Goal: Task Accomplishment & Management: Manage account settings

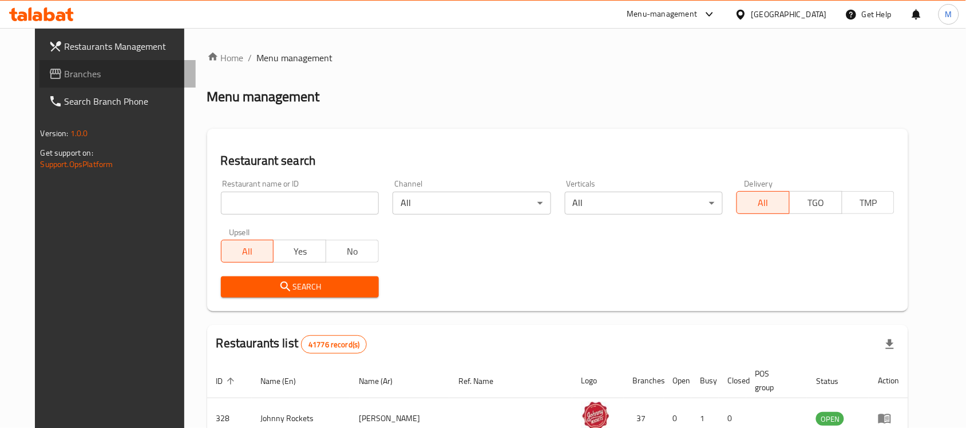
click at [92, 70] on span "Branches" at bounding box center [126, 74] width 123 height 14
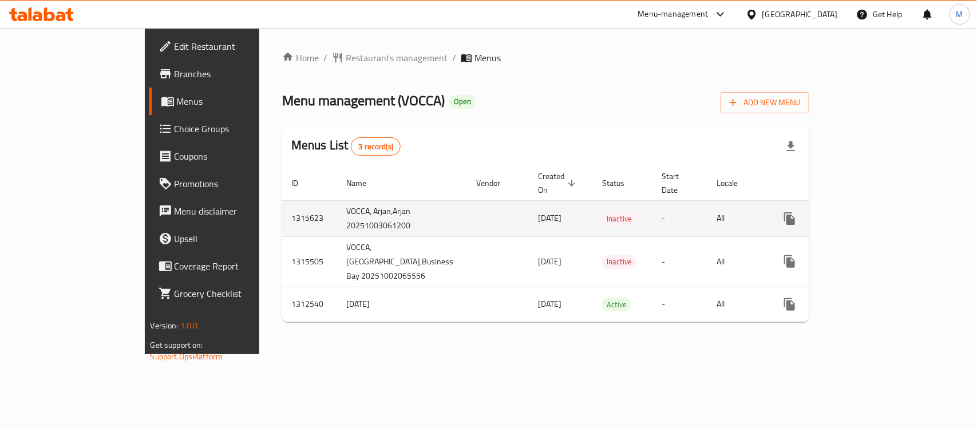
click at [337, 229] on td "VOCCA, Arjan,Arjan 20251003061200" at bounding box center [402, 218] width 130 height 36
click at [337, 224] on td "VOCCA, Arjan,Arjan 20251003061200" at bounding box center [402, 218] width 130 height 36
drag, startPoint x: 307, startPoint y: 224, endPoint x: 249, endPoint y: 232, distance: 58.9
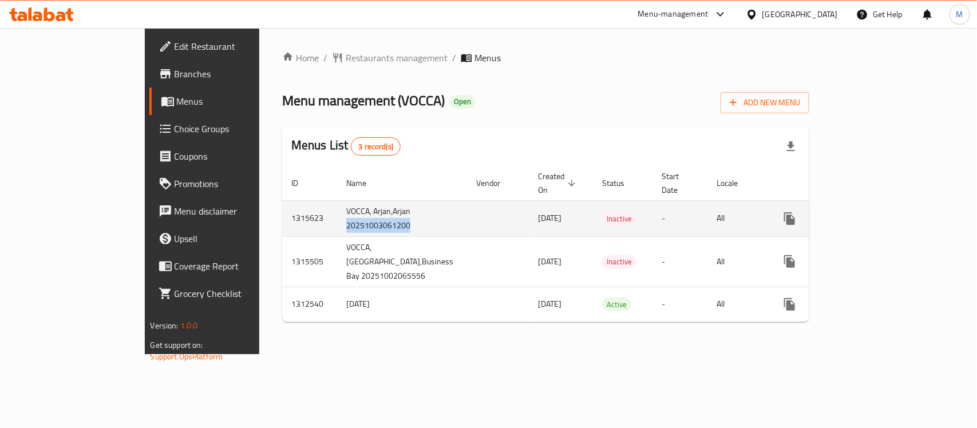
click at [337, 232] on td "VOCCA, Arjan,Arjan 20251003061200" at bounding box center [402, 218] width 130 height 36
click at [879, 214] on icon "enhanced table" at bounding box center [873, 219] width 14 height 14
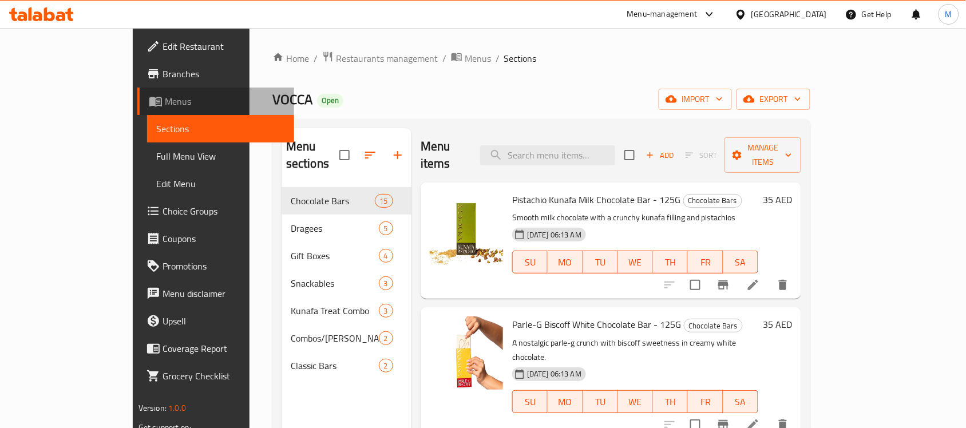
click at [165, 98] on span "Menus" at bounding box center [225, 101] width 120 height 14
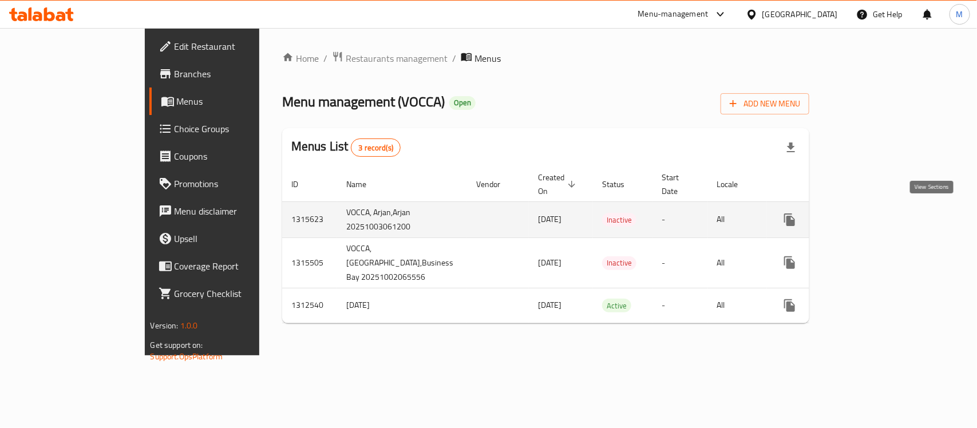
click at [879, 216] on icon "enhanced table" at bounding box center [873, 220] width 14 height 14
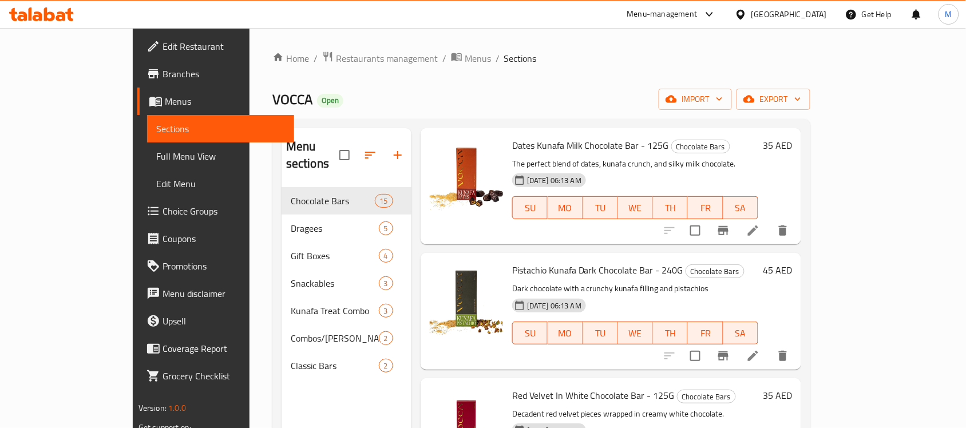
scroll to position [161, 0]
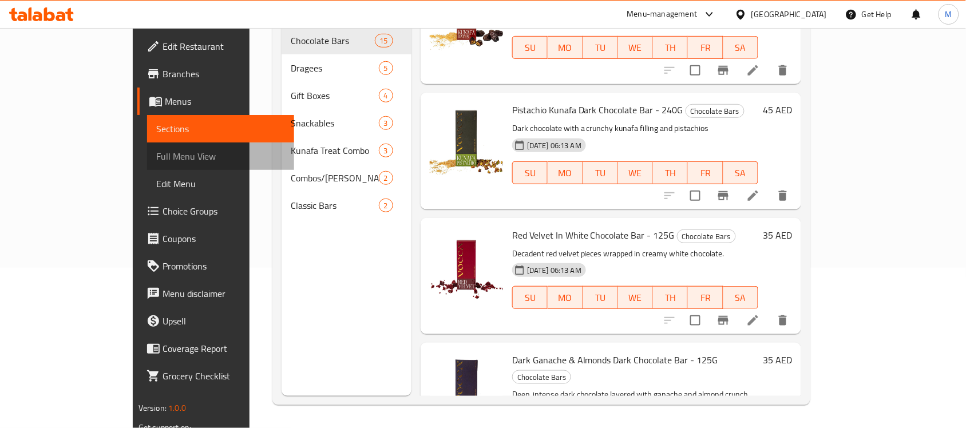
click at [156, 153] on span "Full Menu View" at bounding box center [220, 156] width 129 height 14
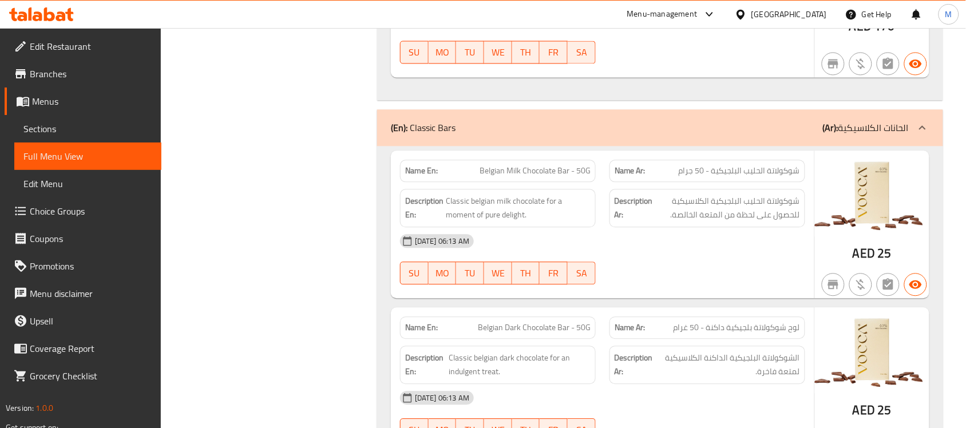
scroll to position [5933, 0]
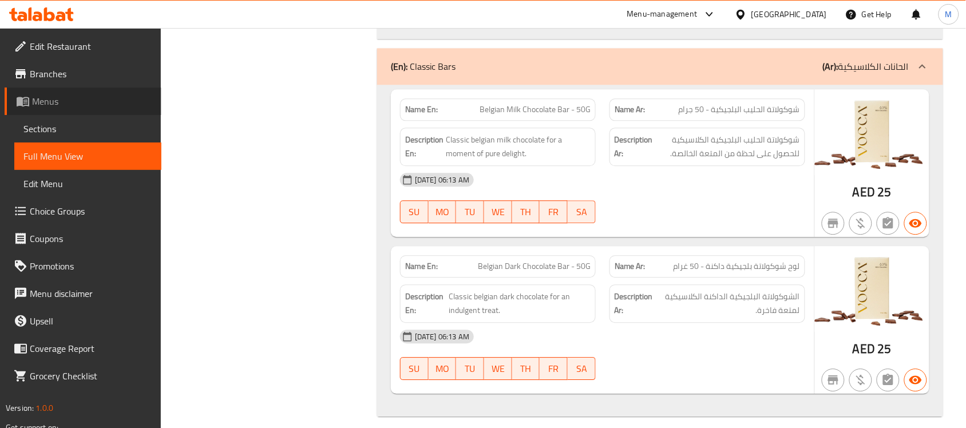
click at [43, 95] on span "Menus" at bounding box center [92, 101] width 120 height 14
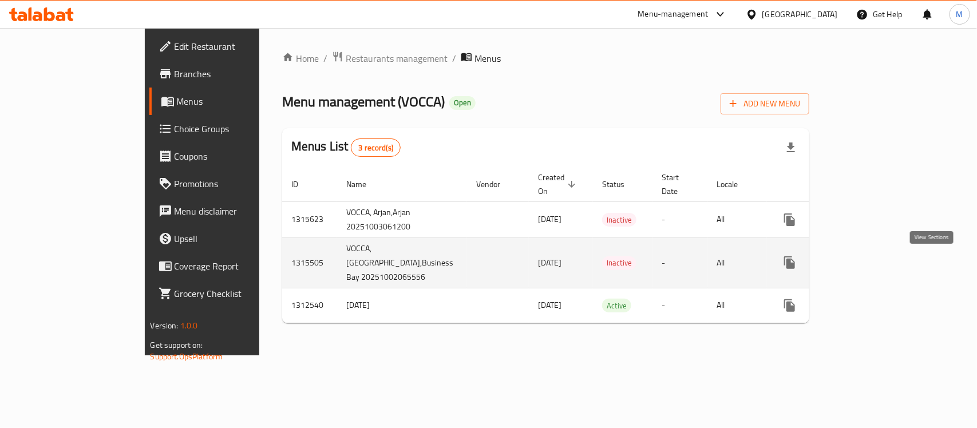
click at [878, 265] on icon "enhanced table" at bounding box center [872, 263] width 10 height 10
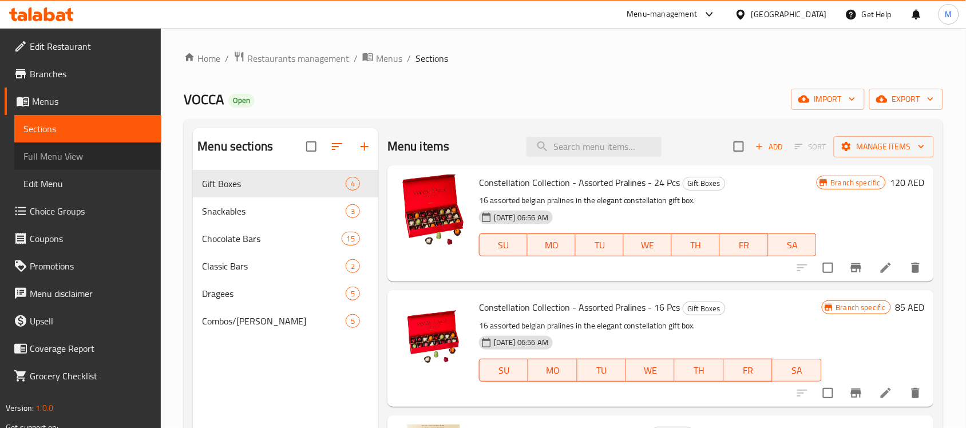
click at [74, 158] on span "Full Menu View" at bounding box center [87, 156] width 129 height 14
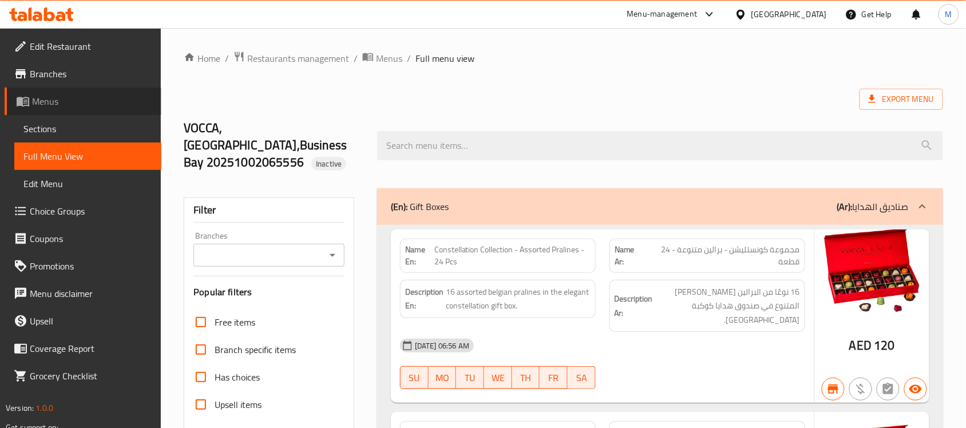
click at [44, 96] on span "Menus" at bounding box center [92, 101] width 120 height 14
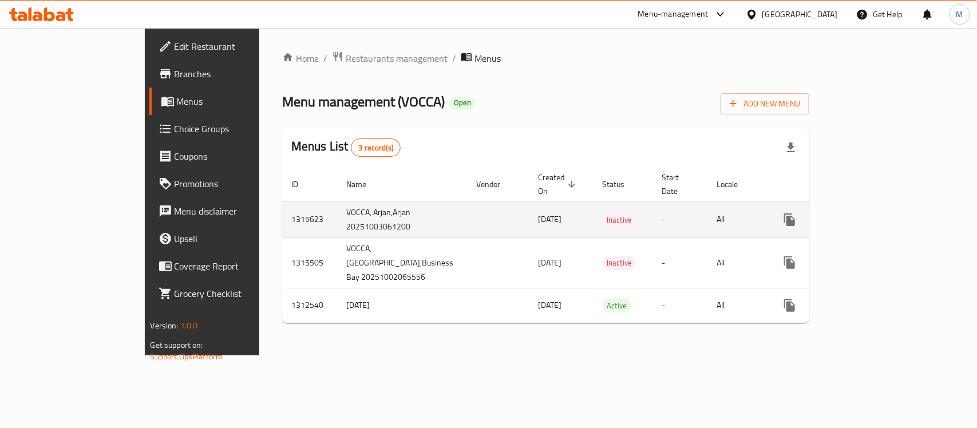
click at [282, 207] on td "1315623" at bounding box center [309, 220] width 55 height 36
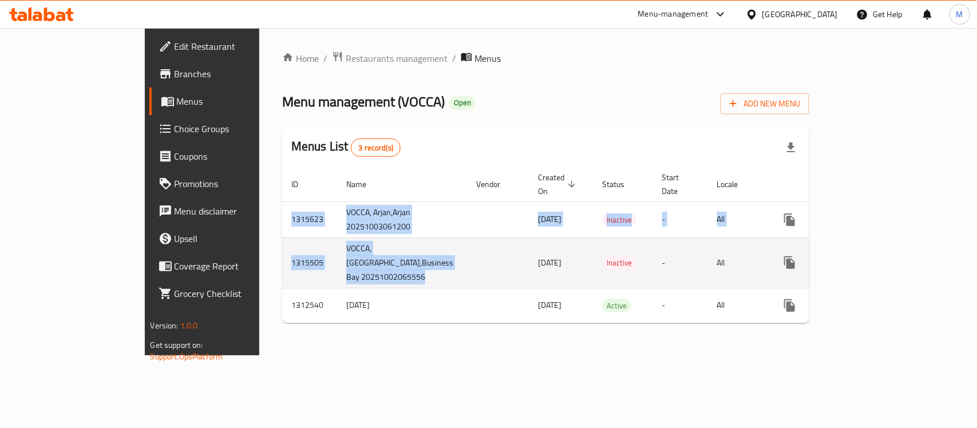
drag, startPoint x: 204, startPoint y: 207, endPoint x: 305, endPoint y: 275, distance: 121.3
click at [305, 275] on tbody "1315623 VOCCA, Arjan,Arjan 20251003061200 03/10/2025 Inactive - All 1315505 VOC…" at bounding box center [588, 262] width 613 height 121
click at [337, 275] on td "VOCCA, [GEOGRAPHIC_DATA],Business Bay 20251002065556" at bounding box center [402, 263] width 130 height 50
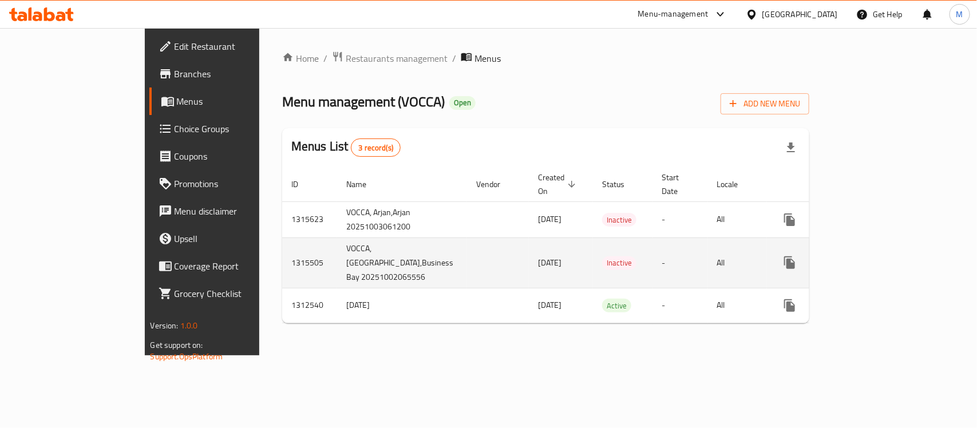
click at [337, 275] on td "VOCCA, [GEOGRAPHIC_DATA],Business Bay 20251002065556" at bounding box center [402, 263] width 130 height 50
drag, startPoint x: 305, startPoint y: 275, endPoint x: 213, endPoint y: 270, distance: 92.3
click at [282, 270] on tr "1315505 VOCCA, Business Bay,Business Bay 20251002065556 02/10/2025 Inactive - A…" at bounding box center [588, 263] width 613 height 50
click at [593, 265] on td "Inactive" at bounding box center [623, 263] width 60 height 50
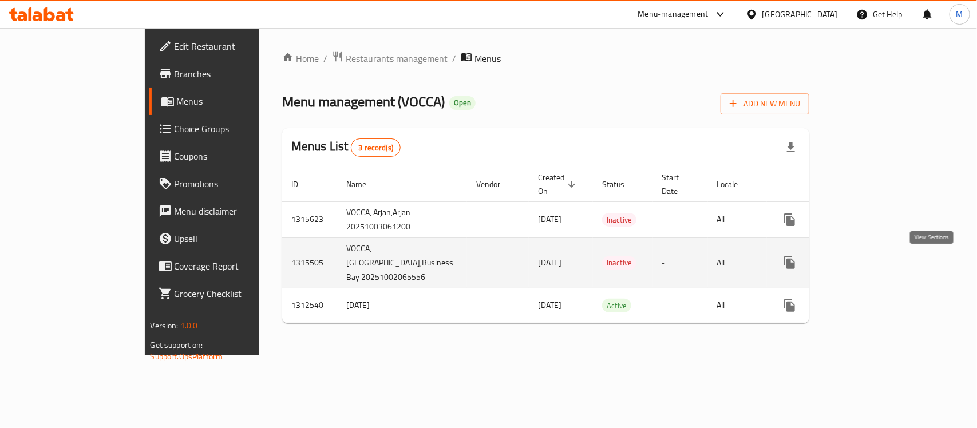
click at [878, 267] on icon "enhanced table" at bounding box center [872, 263] width 10 height 10
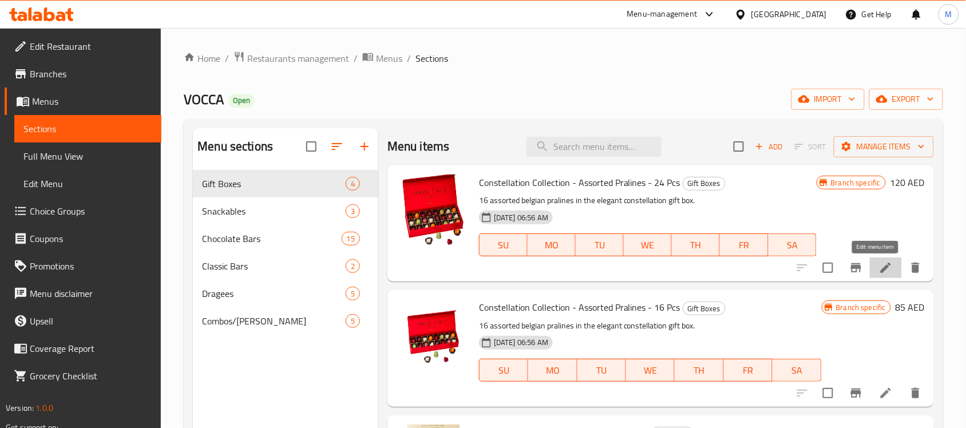
click at [879, 271] on icon at bounding box center [886, 268] width 14 height 14
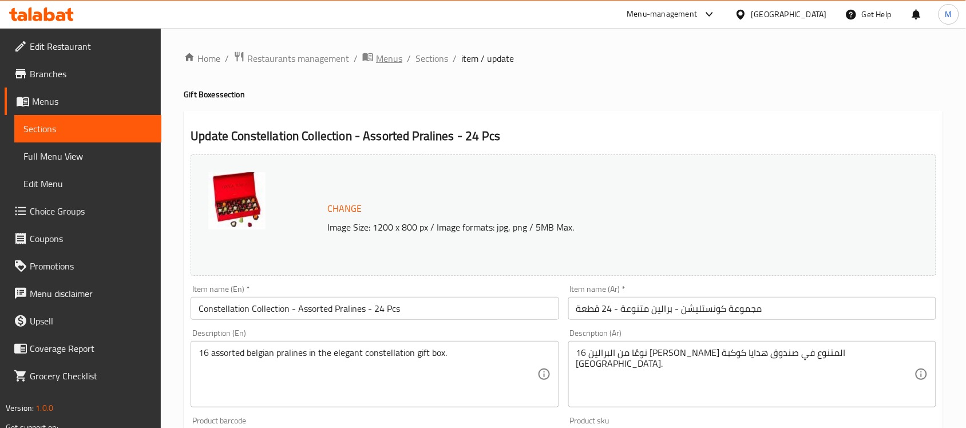
click at [390, 58] on span "Menus" at bounding box center [389, 59] width 26 height 14
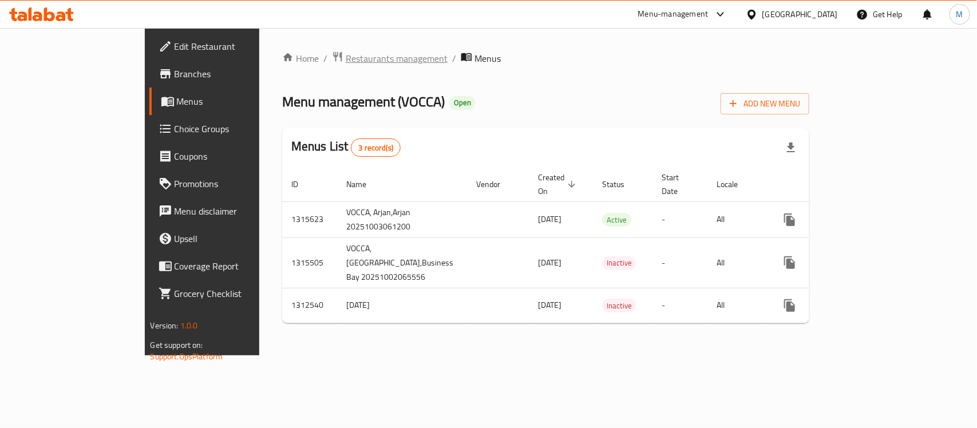
click at [346, 60] on span "Restaurants management" at bounding box center [397, 59] width 102 height 14
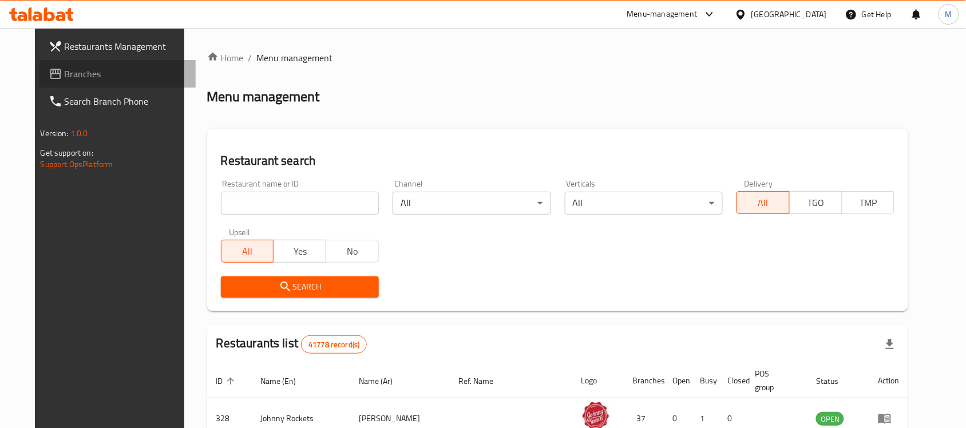
click at [65, 67] on span "Branches" at bounding box center [126, 74] width 123 height 14
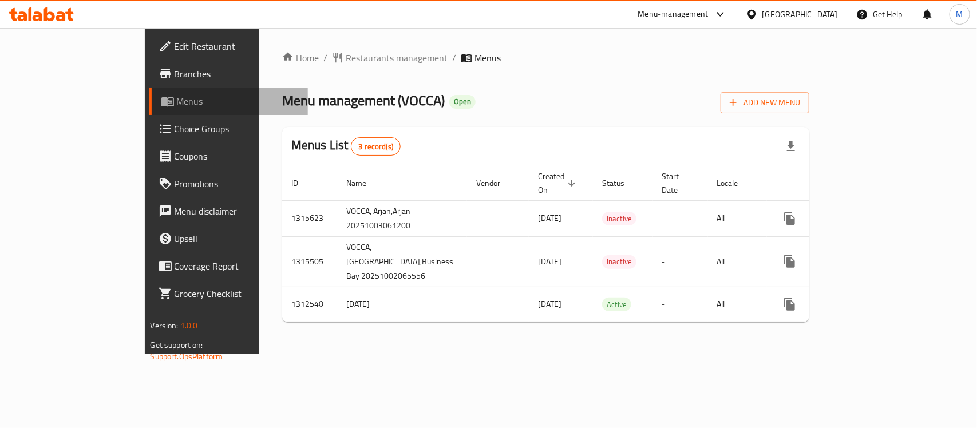
click at [177, 97] on span "Menus" at bounding box center [238, 101] width 122 height 14
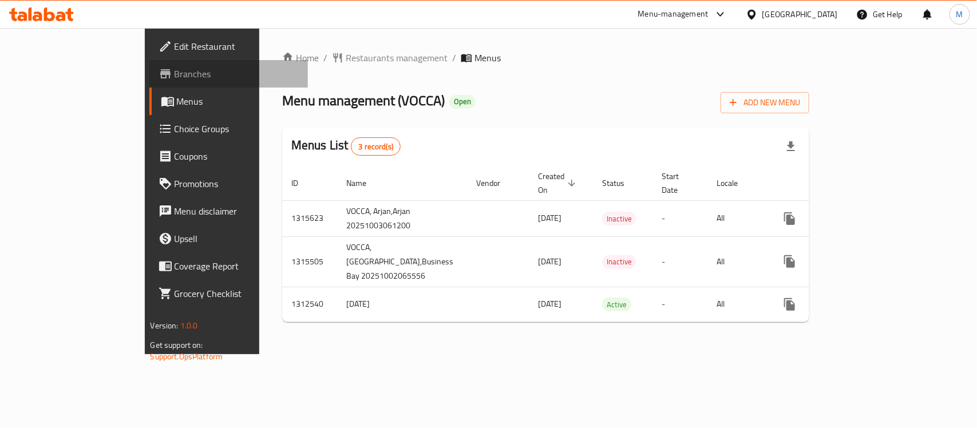
click at [175, 76] on span "Branches" at bounding box center [237, 74] width 124 height 14
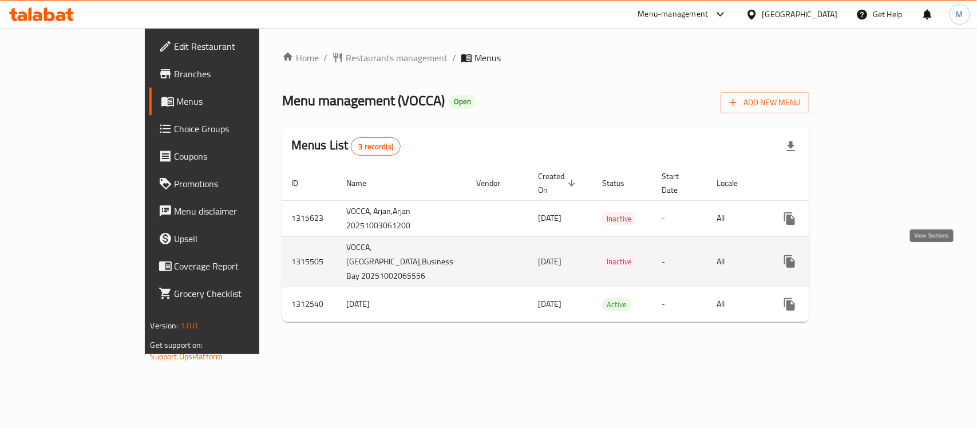
click at [879, 259] on icon "enhanced table" at bounding box center [873, 262] width 14 height 14
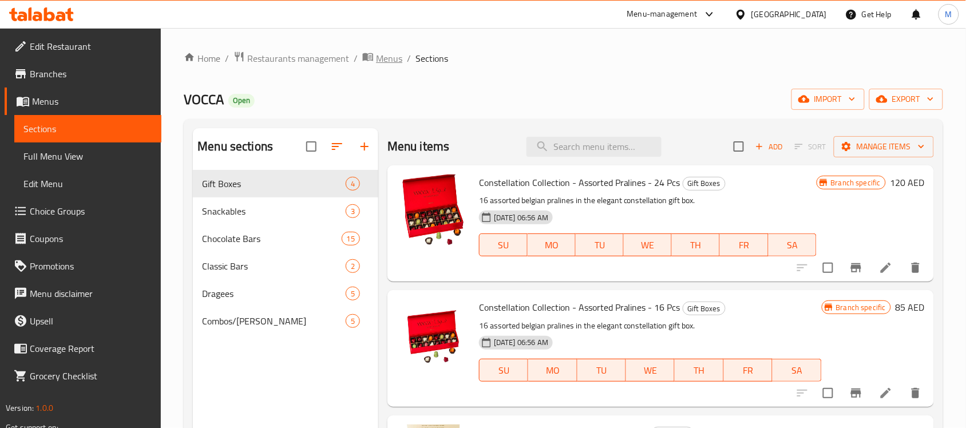
click at [390, 64] on span "Menus" at bounding box center [389, 59] width 26 height 14
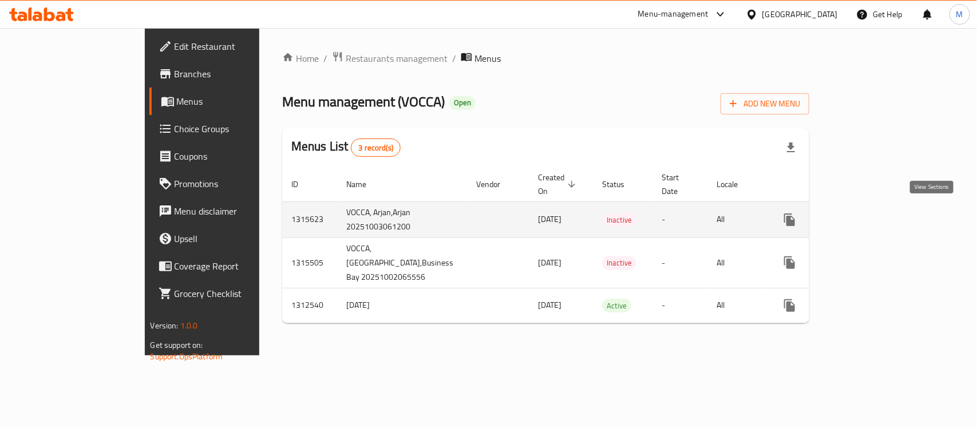
click at [879, 213] on icon "enhanced table" at bounding box center [873, 220] width 14 height 14
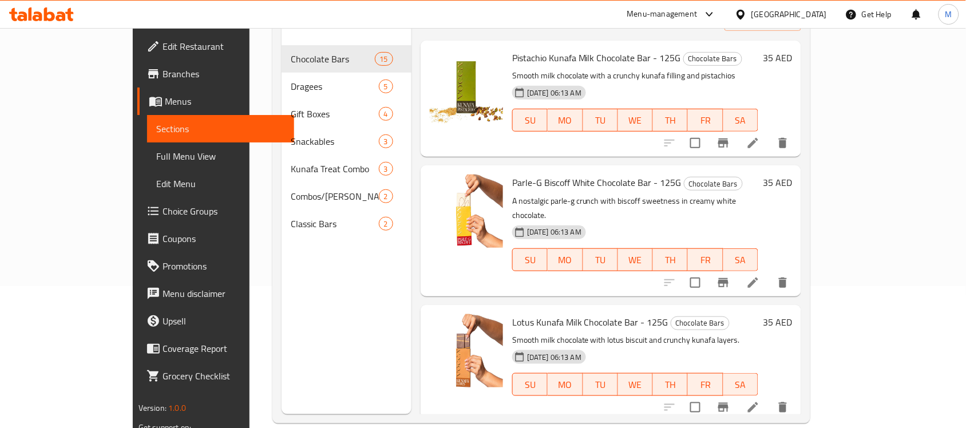
scroll to position [161, 0]
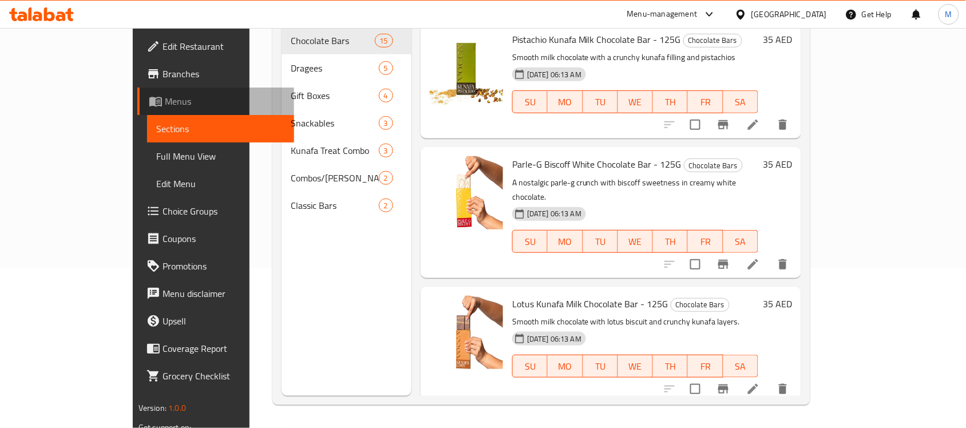
click at [165, 100] on span "Menus" at bounding box center [225, 101] width 120 height 14
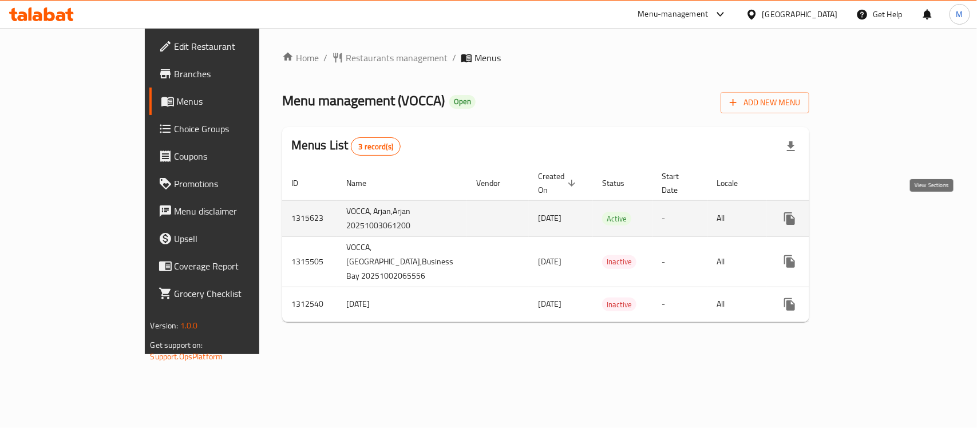
click at [879, 212] on icon "enhanced table" at bounding box center [873, 219] width 14 height 14
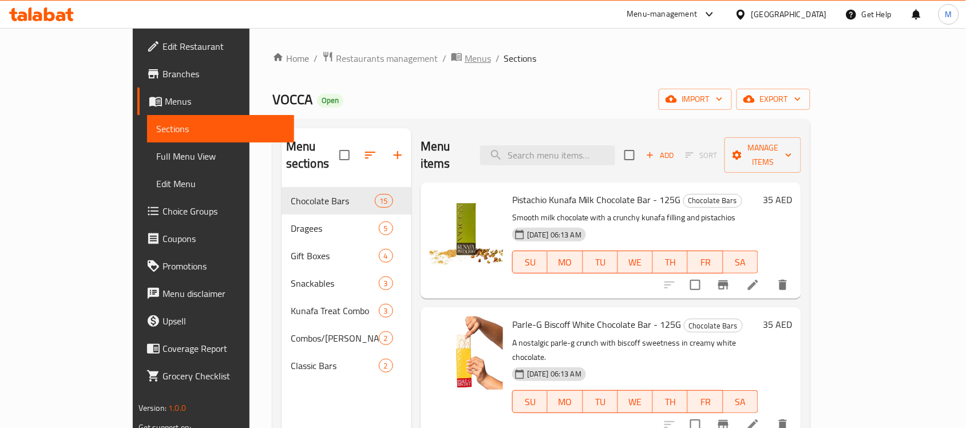
click at [465, 59] on span "Menus" at bounding box center [478, 59] width 26 height 14
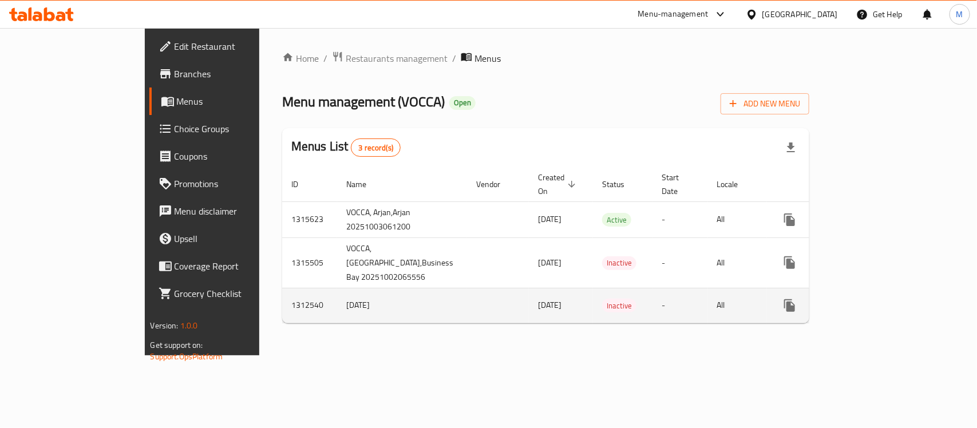
click at [282, 306] on td "1312540" at bounding box center [309, 305] width 55 height 35
drag, startPoint x: 202, startPoint y: 306, endPoint x: 950, endPoint y: 305, distance: 748.3
click at [895, 305] on tr "1312540 [DATE] [DATE] Inactive - All" at bounding box center [588, 305] width 613 height 35
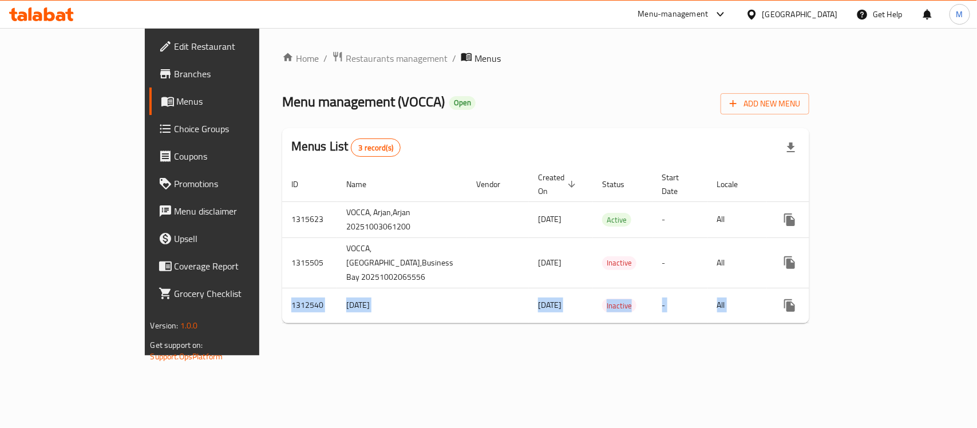
click at [625, 356] on div "Home / Restaurants management / Menus Menu management ( VOCCA ) Open Add New Me…" at bounding box center [546, 192] width 574 height 328
